Goal: Task Accomplishment & Management: Manage account settings

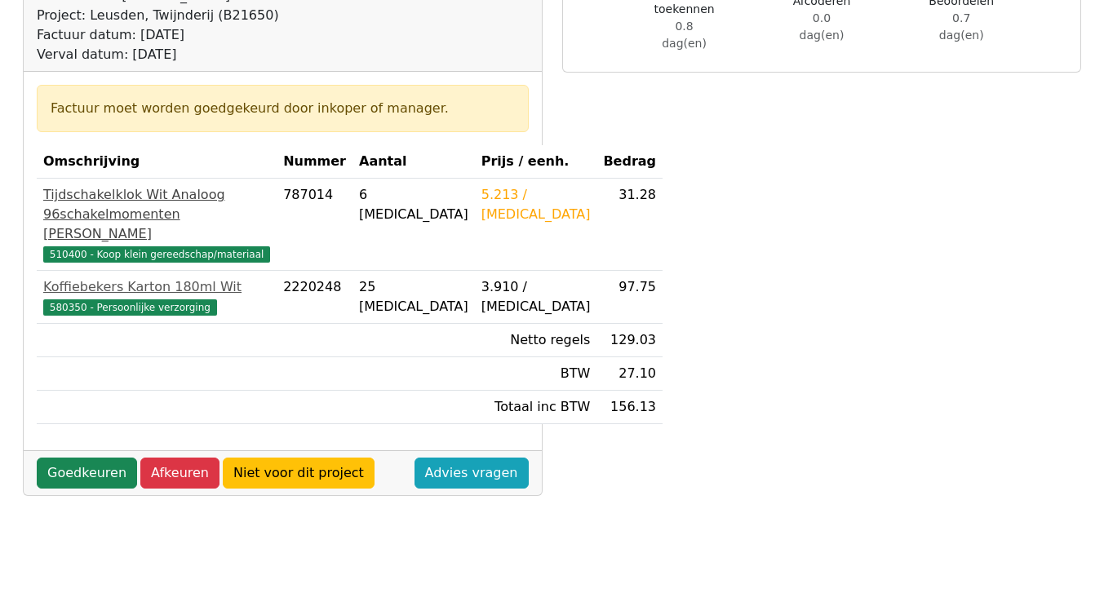
scroll to position [245, 0]
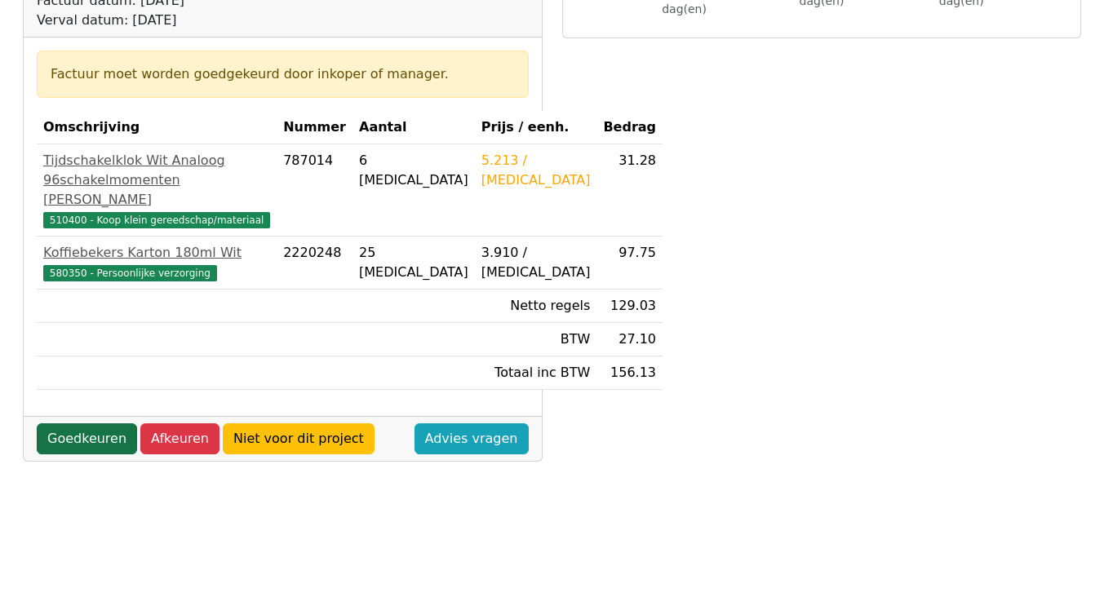
click at [100, 455] on link "Goedkeuren" at bounding box center [87, 439] width 100 height 31
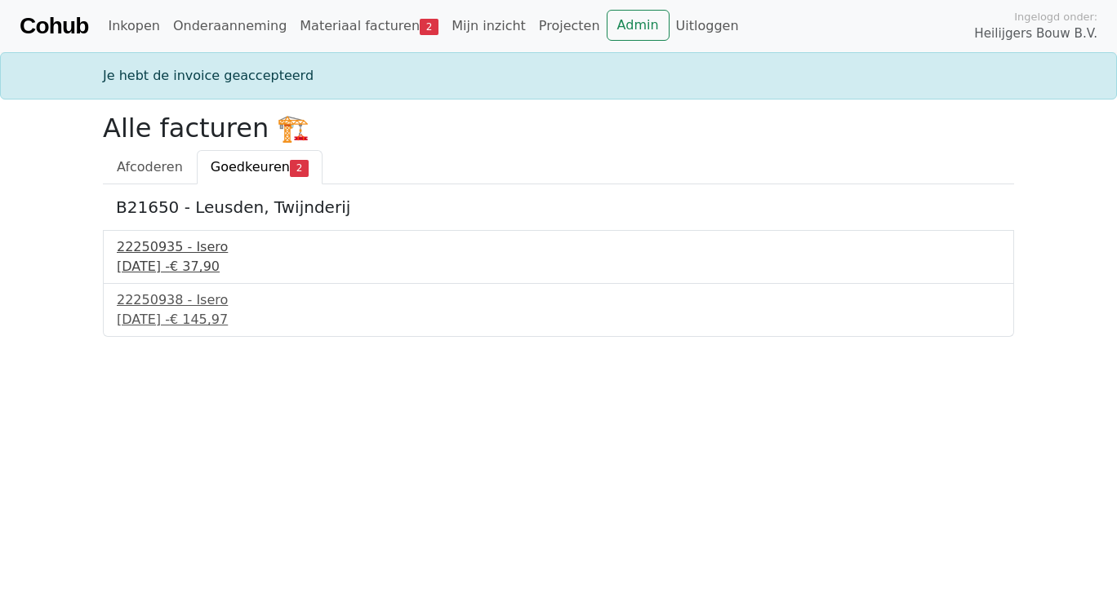
click at [183, 255] on div "22250935 - Isero" at bounding box center [558, 248] width 883 height 20
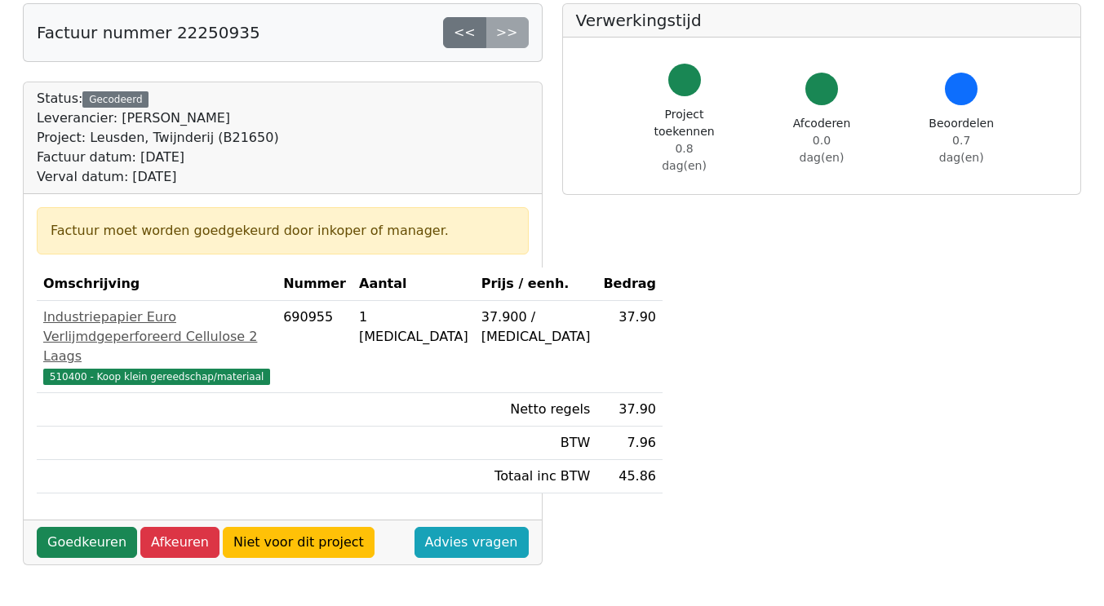
scroll to position [245, 0]
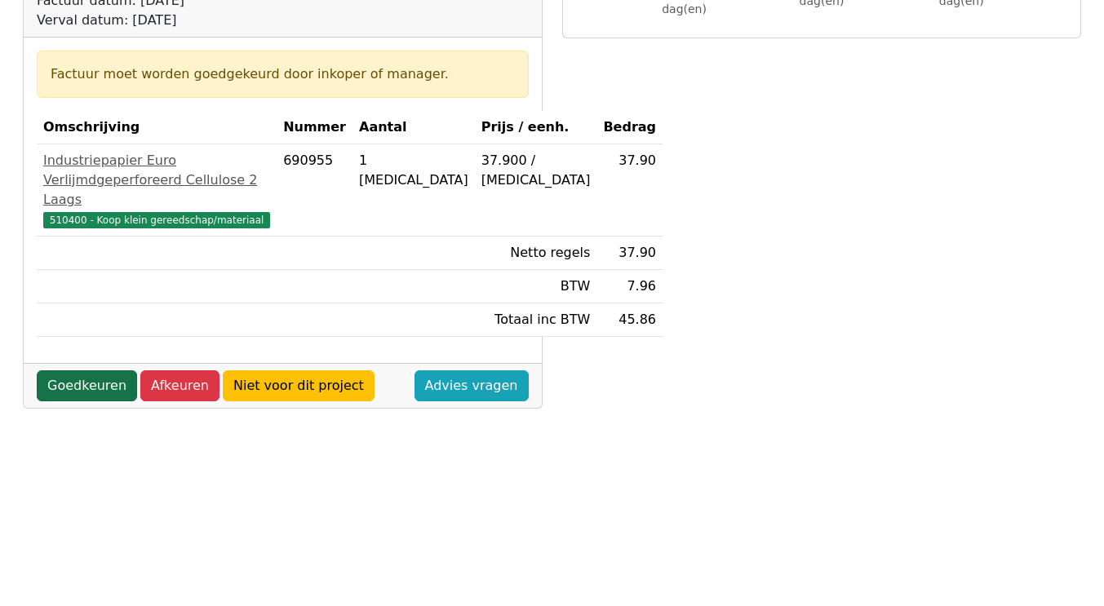
click at [107, 402] on link "Goedkeuren" at bounding box center [87, 386] width 100 height 31
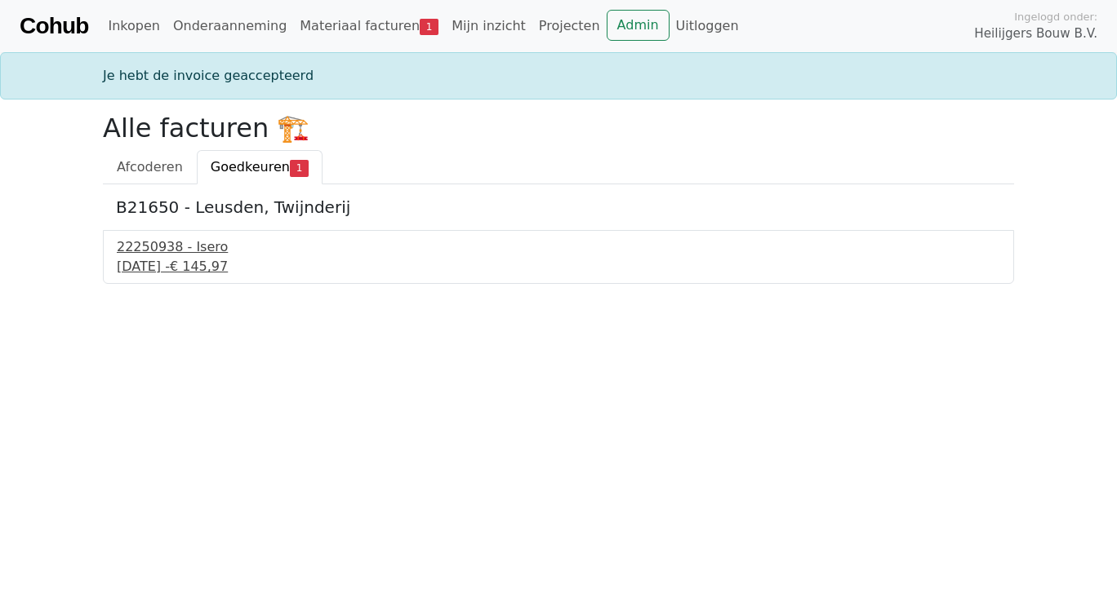
click at [148, 262] on div "23 september 2025 - € 145,97" at bounding box center [558, 267] width 883 height 20
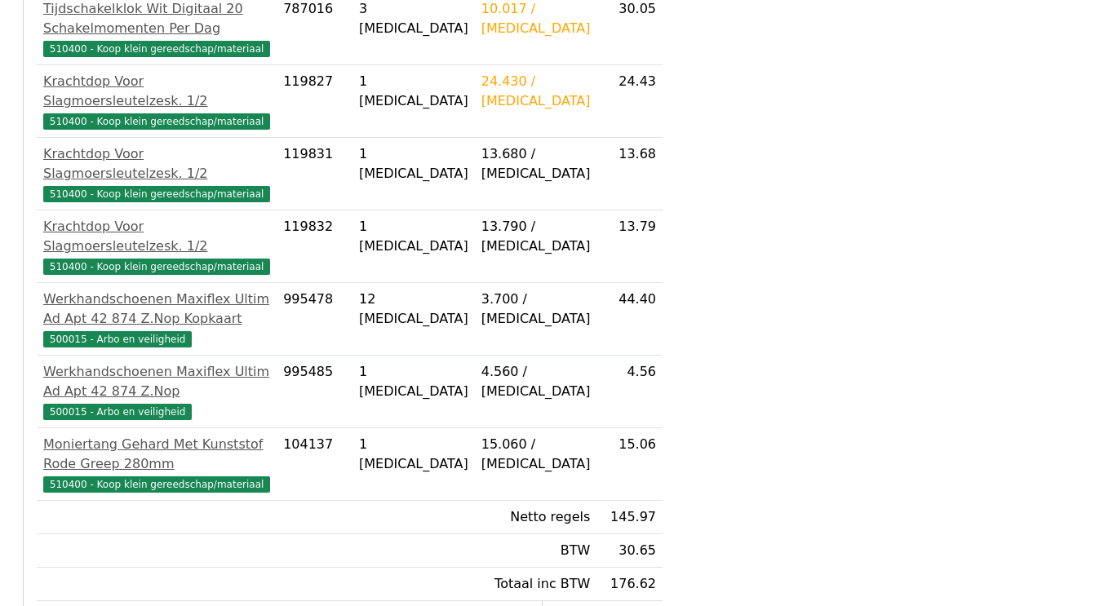
scroll to position [490, 0]
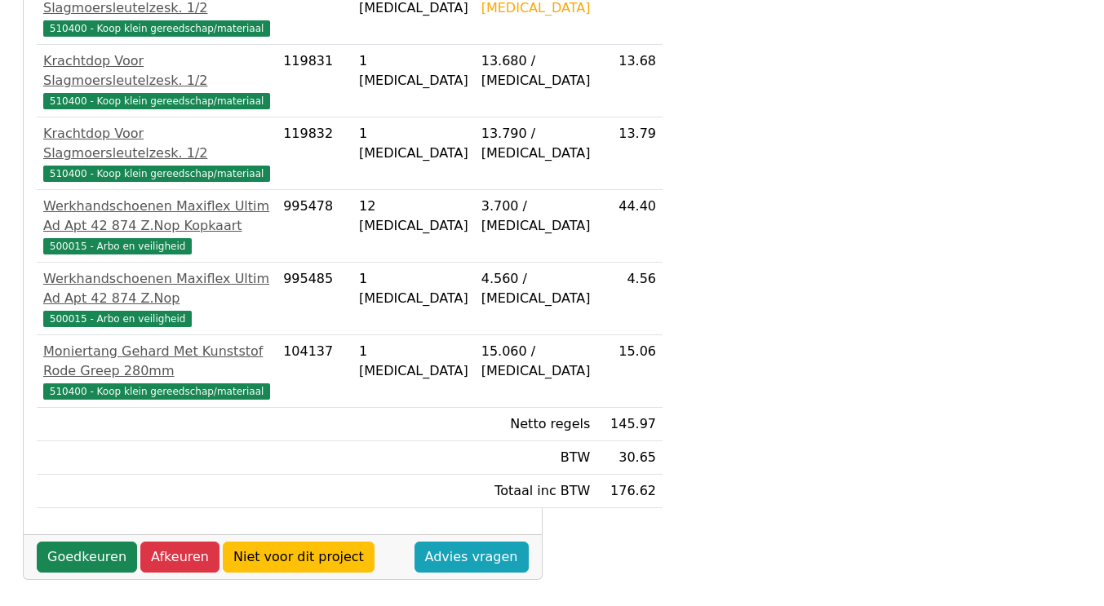
drag, startPoint x: 96, startPoint y: 551, endPoint x: 149, endPoint y: 526, distance: 57.7
click at [96, 550] on link "Goedkeuren" at bounding box center [87, 557] width 100 height 31
